Goal: Task Accomplishment & Management: Manage account settings

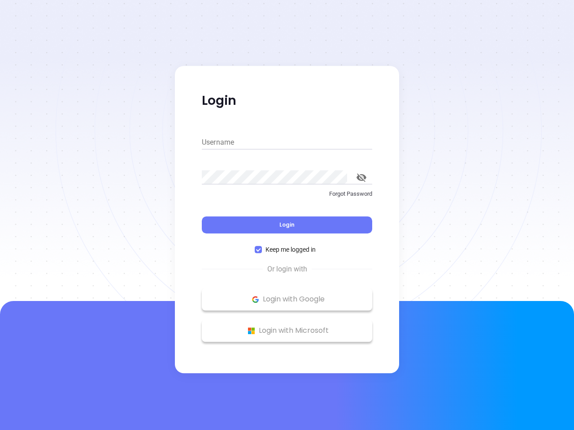
click at [287, 215] on div "Login" at bounding box center [287, 220] width 170 height 28
click at [287, 143] on input "Username" at bounding box center [287, 142] width 170 height 14
click at [361, 178] on icon "toggle password visibility" at bounding box center [362, 178] width 10 height 9
click at [287, 225] on span "Login" at bounding box center [286, 225] width 15 height 8
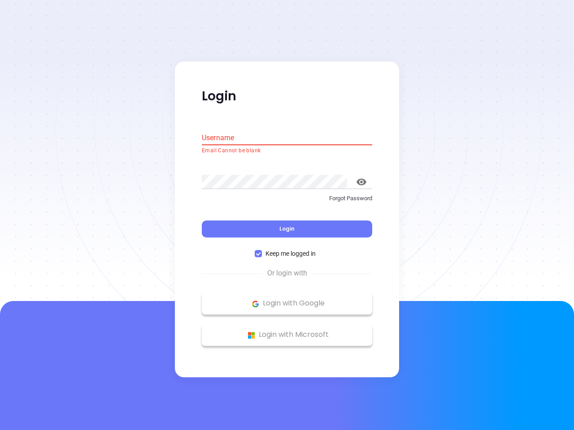
click at [287, 250] on span "Keep me logged in" at bounding box center [290, 254] width 57 height 10
click at [262, 251] on input "Keep me logged in" at bounding box center [258, 254] width 7 height 7
checkbox input "false"
click at [287, 300] on p "Login with Google" at bounding box center [286, 303] width 161 height 13
click at [287, 331] on p "Login with Microsoft" at bounding box center [286, 335] width 161 height 13
